Goal: Find specific page/section: Find specific page/section

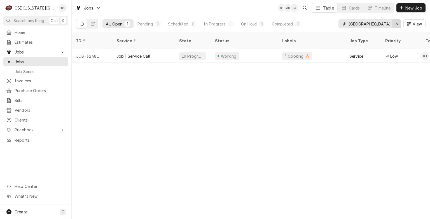
click at [398, 24] on icon "Erase input" at bounding box center [397, 24] width 3 height 4
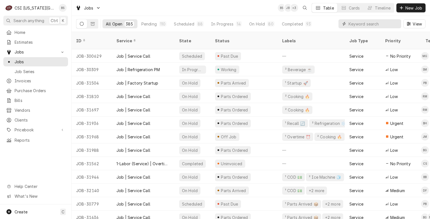
click at [367, 23] on input "Dynamic Content Wrapper" at bounding box center [374, 23] width 50 height 9
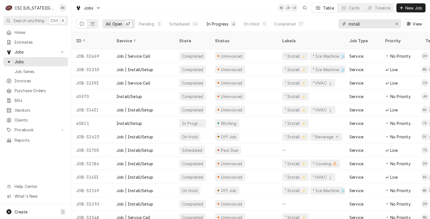
type input "install"
click at [221, 26] on div "In Progress" at bounding box center [217, 24] width 22 height 6
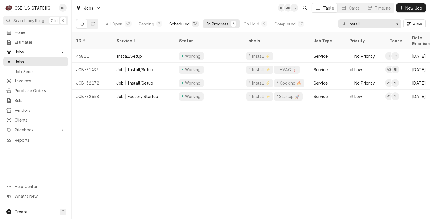
click at [183, 24] on div "Scheduled" at bounding box center [179, 24] width 20 height 6
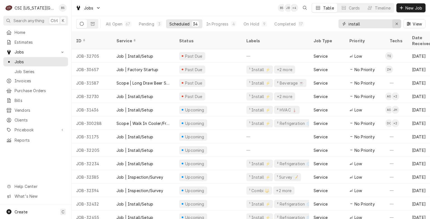
click at [397, 24] on icon "Erase input" at bounding box center [397, 24] width 3 height 4
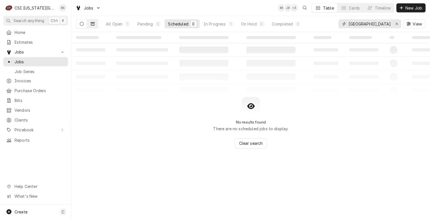
type input "[GEOGRAPHIC_DATA]"
click at [93, 24] on icon "Dynamic Content Wrapper" at bounding box center [93, 24] width 4 height 4
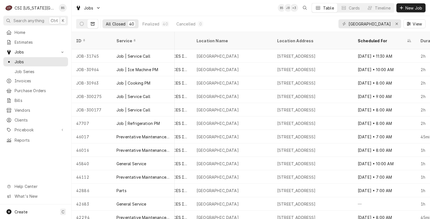
scroll to position [0, 303]
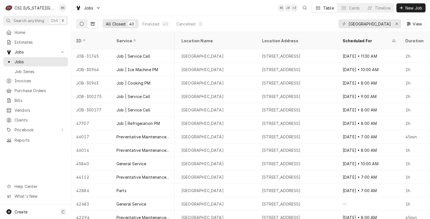
click at [80, 25] on icon "Dynamic Content Wrapper" at bounding box center [82, 24] width 4 height 4
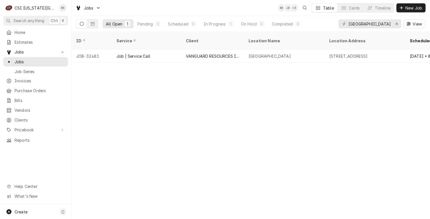
scroll to position [0, 0]
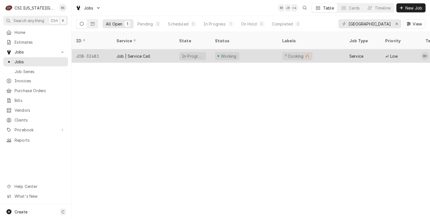
click at [132, 53] on div "Job | Service Call" at bounding box center [134, 56] width 34 height 6
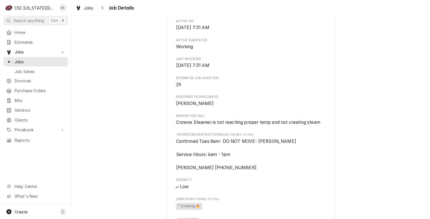
scroll to position [284, 0]
